Goal: Information Seeking & Learning: Learn about a topic

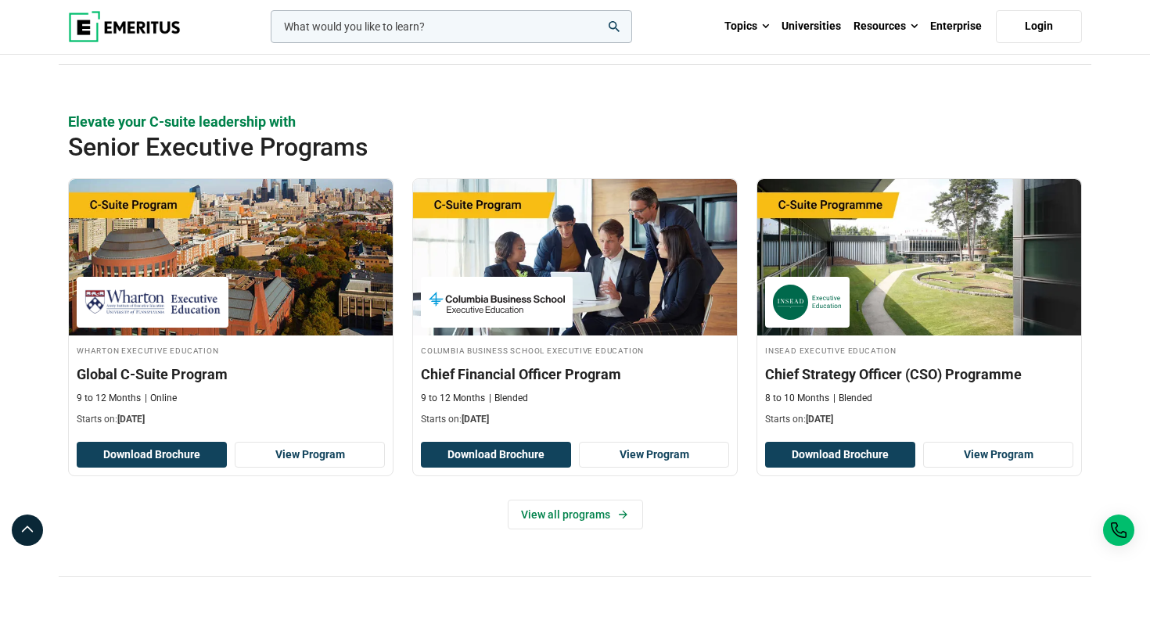
scroll to position [296, 0]
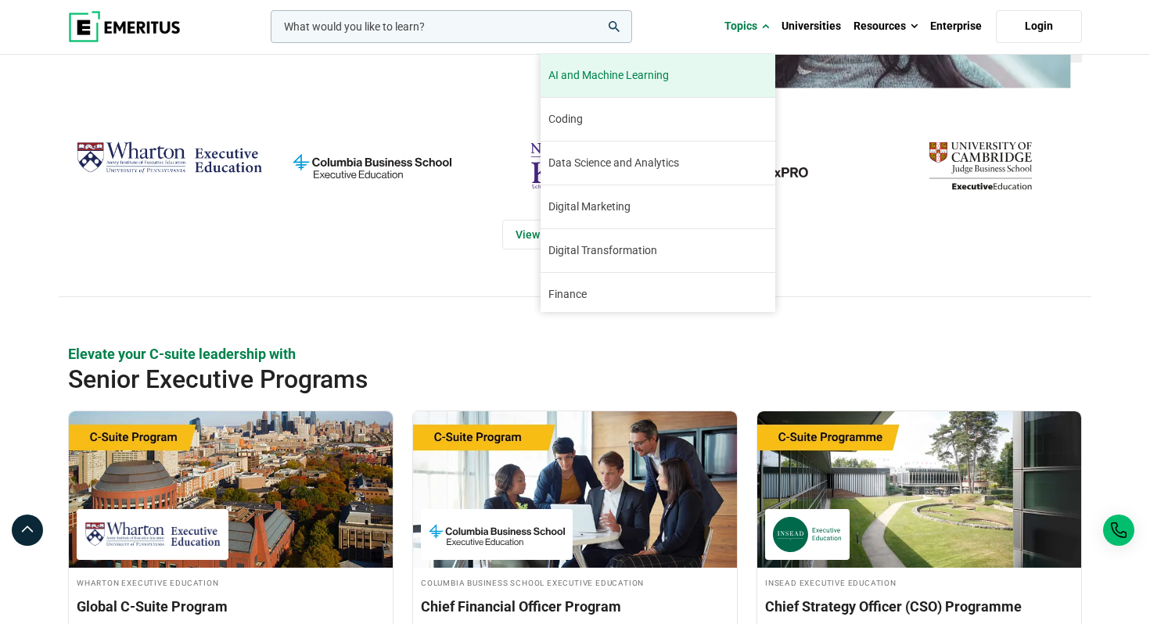
click at [619, 80] on span "AI and Machine Learning" at bounding box center [608, 75] width 120 height 16
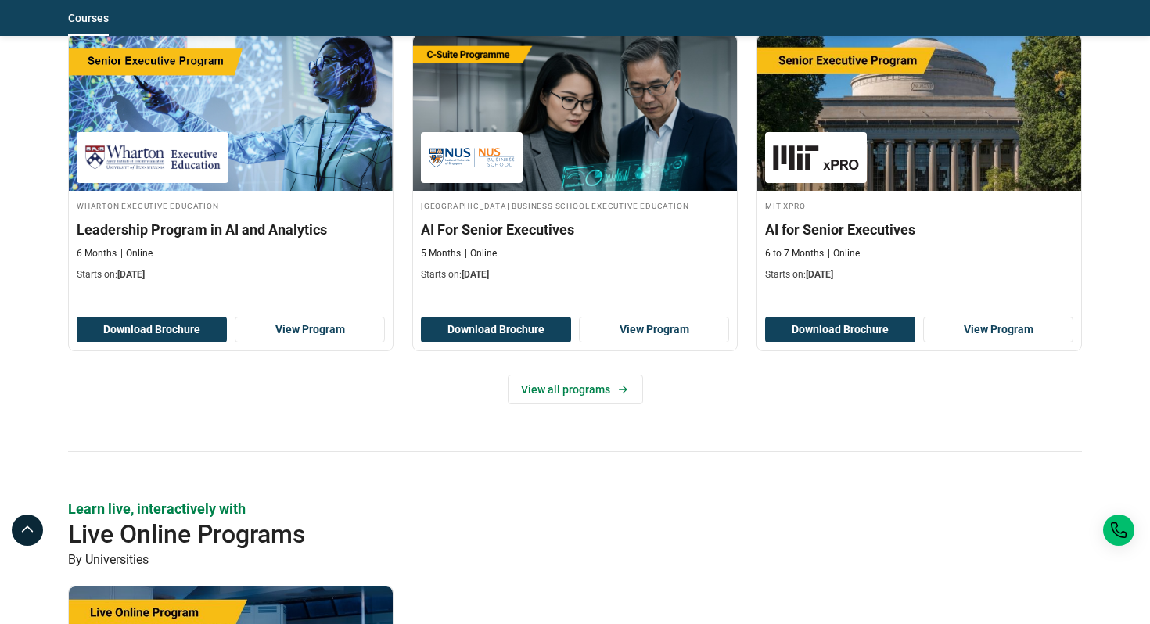
scroll to position [792, 0]
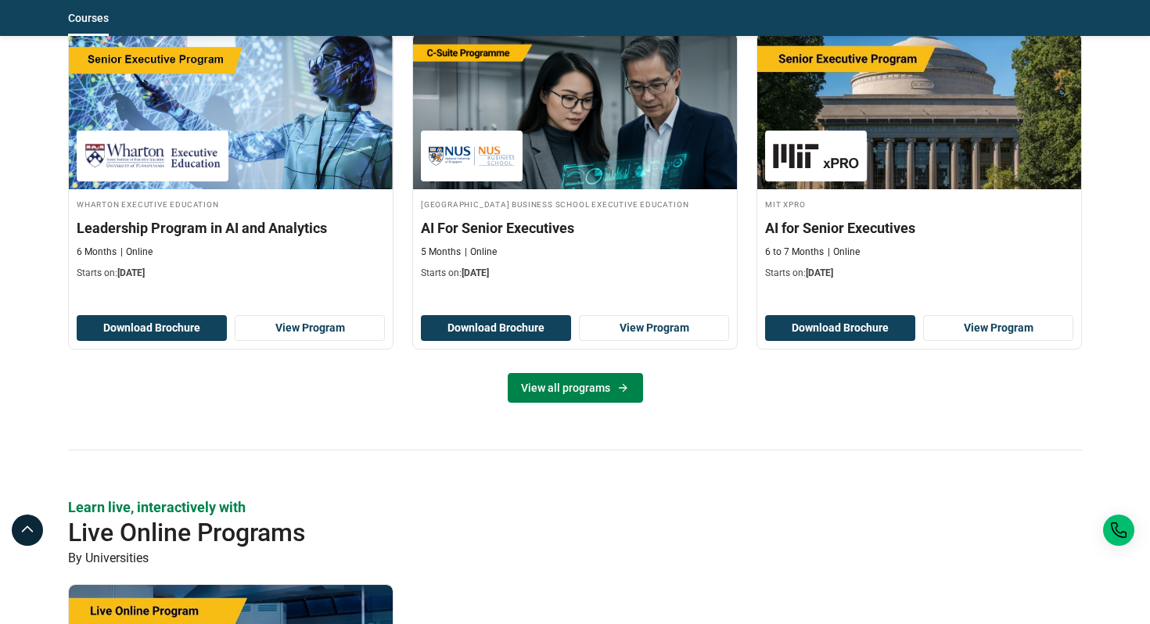
click at [582, 393] on link "View all programs" at bounding box center [575, 388] width 135 height 30
